Goal: Task Accomplishment & Management: Manage account settings

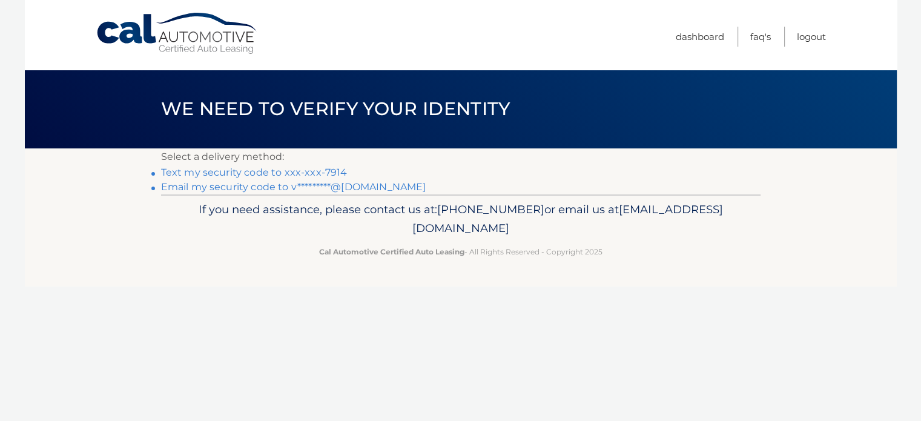
click at [269, 185] on link "Email my security code to v*********@gmail.com" at bounding box center [293, 187] width 265 height 12
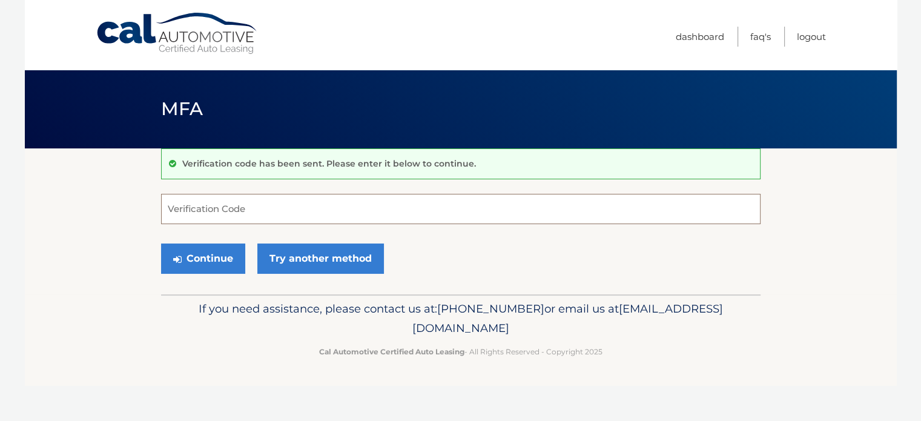
click at [298, 208] on input "Verification Code" at bounding box center [460, 209] width 599 height 30
type input "098170"
click at [199, 260] on button "Continue" at bounding box center [203, 258] width 84 height 30
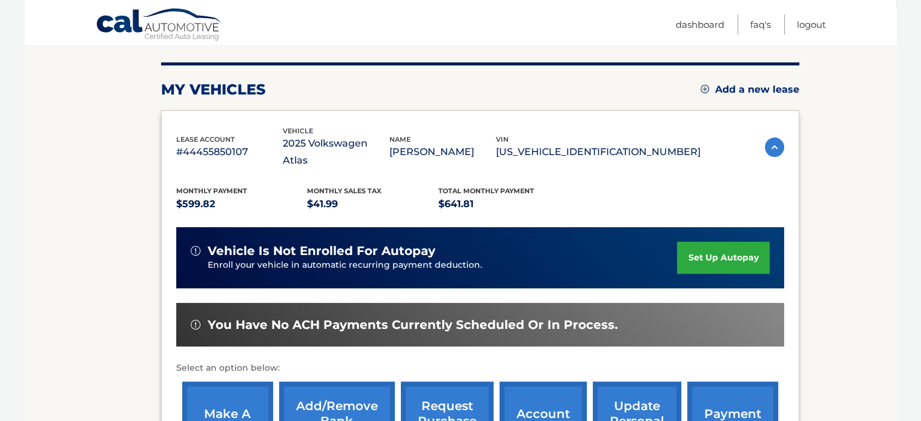
scroll to position [147, 0]
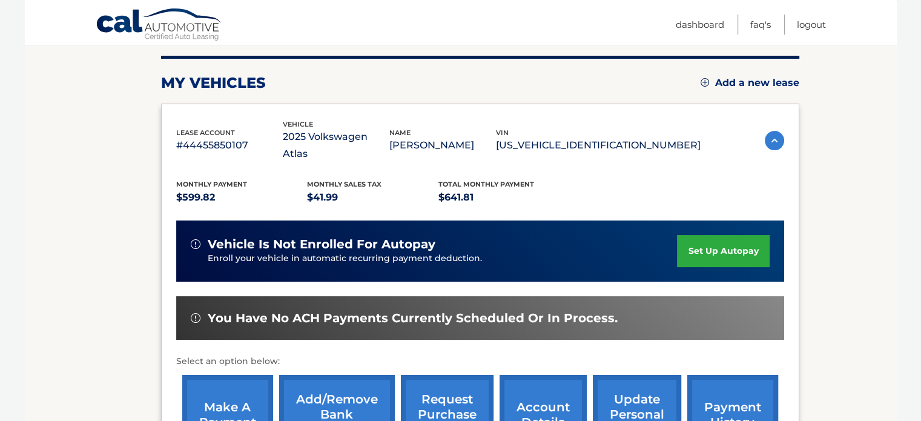
click at [234, 395] on link "make a payment" at bounding box center [227, 414] width 91 height 79
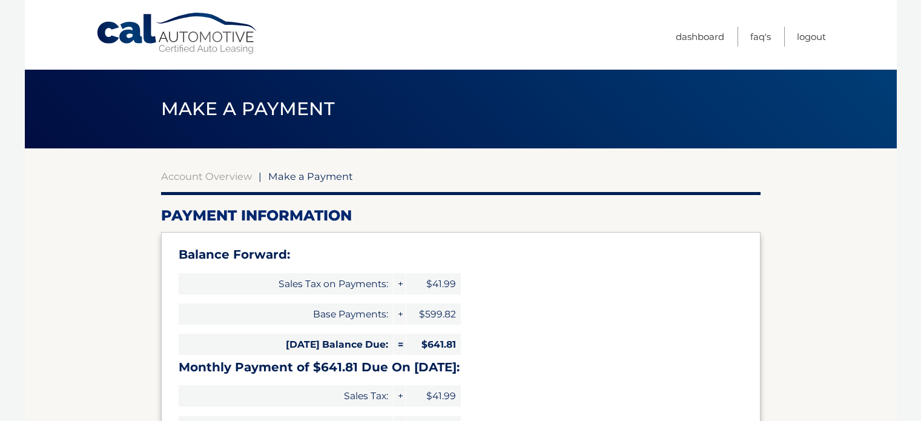
select select "N2ExYzAzNmYtZTAyOC00M2U0LTg2MGEtYTA5NjdiMzA4ZmYw"
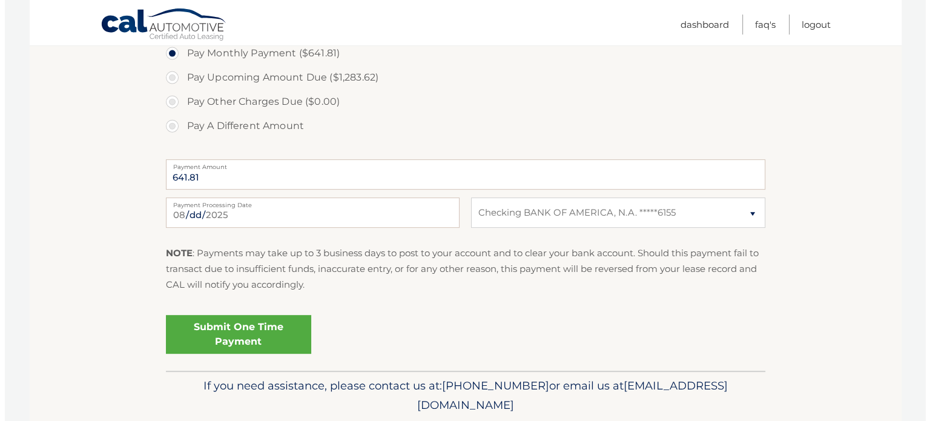
scroll to position [486, 0]
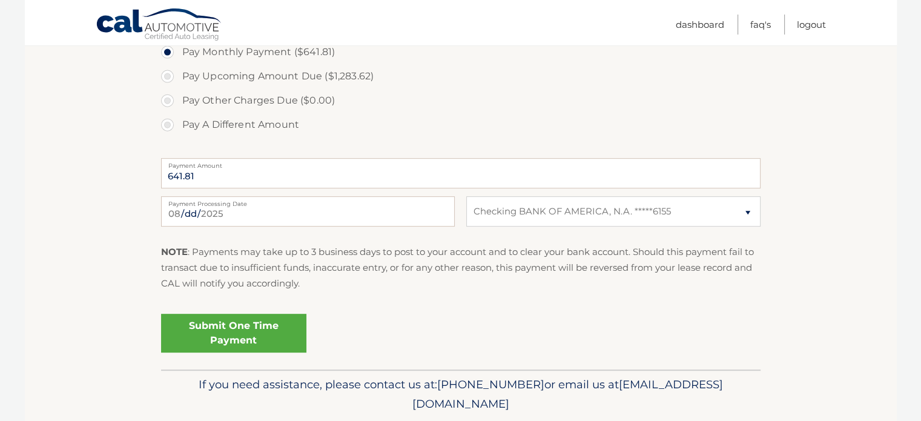
click at [227, 340] on link "Submit One Time Payment" at bounding box center [233, 333] width 145 height 39
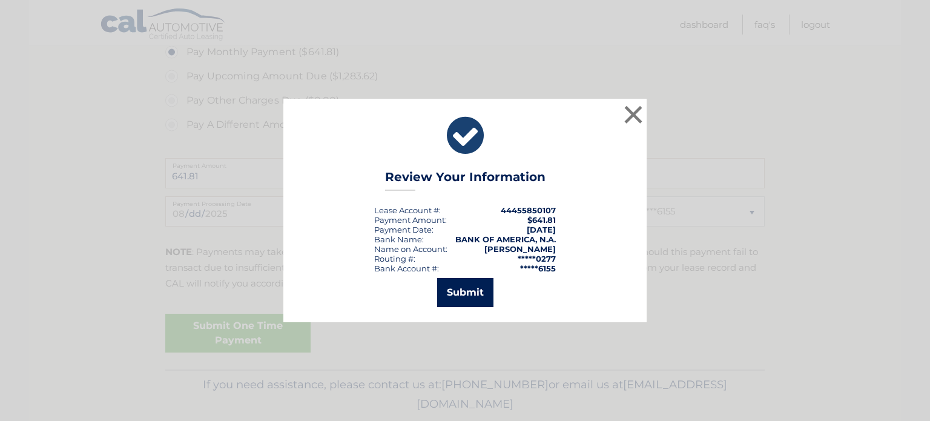
click at [466, 290] on button "Submit" at bounding box center [465, 292] width 56 height 29
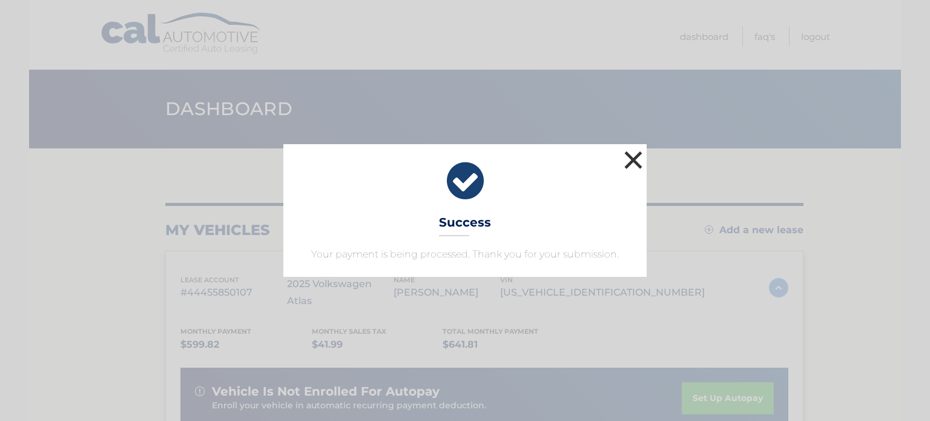
click at [628, 163] on button "×" at bounding box center [633, 160] width 24 height 24
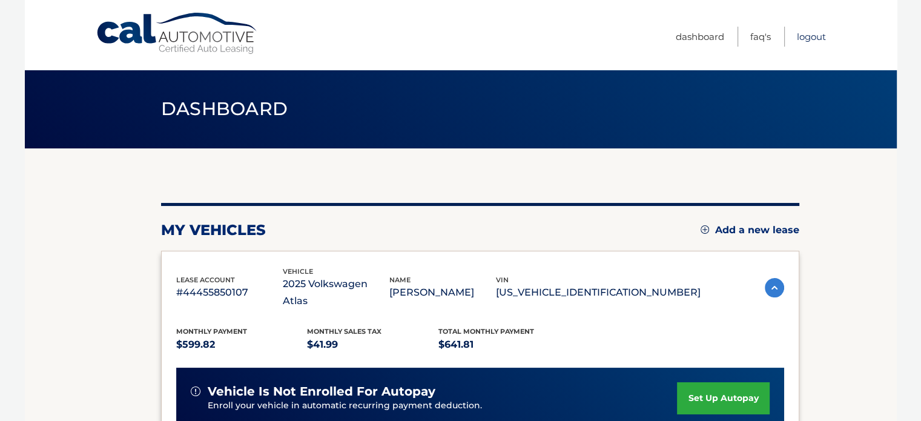
click at [808, 39] on link "Logout" at bounding box center [811, 37] width 29 height 20
